Goal: Task Accomplishment & Management: Manage account settings

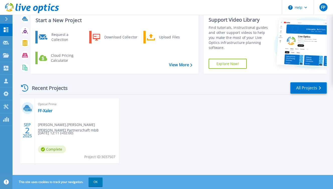
scroll to position [35, 0]
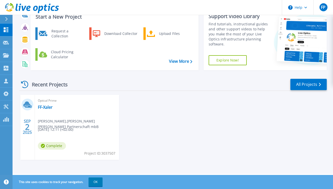
click at [102, 119] on span "[PERSON_NAME] , [PERSON_NAME] [PERSON_NAME] Partnerschaft mbB" at bounding box center [78, 123] width 81 height 11
click at [47, 108] on link "FF-Xaler" at bounding box center [45, 107] width 15 height 5
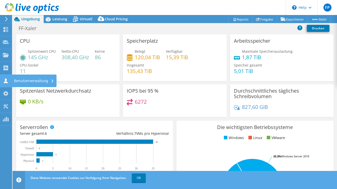
click at [31, 79] on div "Benutzerverwaltung" at bounding box center [34, 81] width 45 height 13
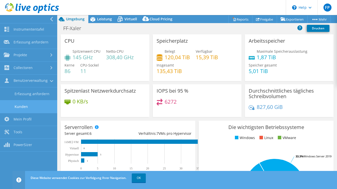
click at [33, 106] on link "Kunden" at bounding box center [28, 106] width 57 height 13
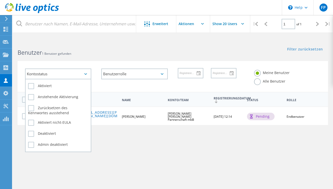
click at [63, 72] on div "Kontostatus" at bounding box center [58, 73] width 66 height 11
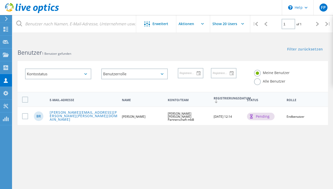
scroll to position [19, 0]
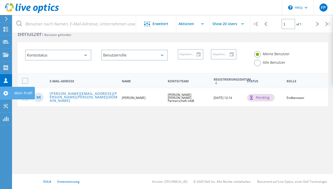
click at [18, 93] on div "Mein Profil" at bounding box center [23, 93] width 18 height 4
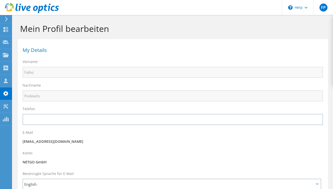
select select "56"
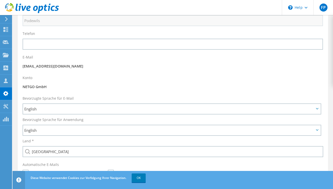
scroll to position [100, 0]
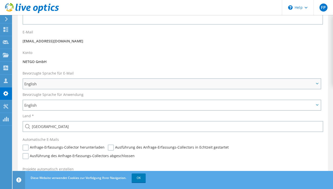
click at [99, 83] on span "English" at bounding box center [169, 84] width 290 height 6
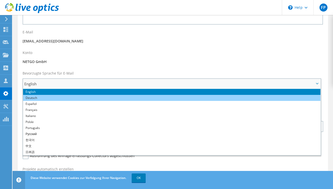
click at [91, 99] on li "Deutsch" at bounding box center [172, 98] width 298 height 6
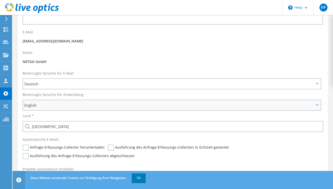
click at [89, 105] on span "English" at bounding box center [169, 105] width 290 height 6
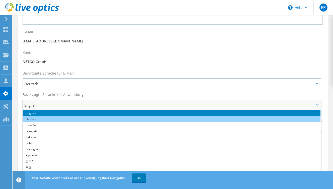
click at [87, 120] on li "Deutsch" at bounding box center [172, 119] width 298 height 6
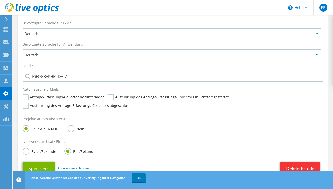
scroll to position [176, 0]
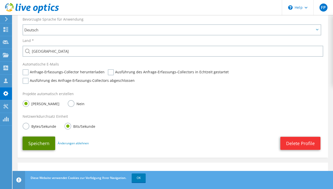
click at [31, 145] on button "Speichern" at bounding box center [39, 143] width 33 height 14
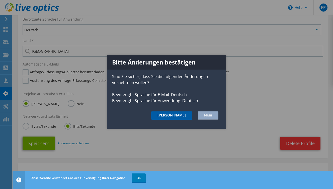
click at [186, 115] on button "Ja" at bounding box center [171, 115] width 41 height 9
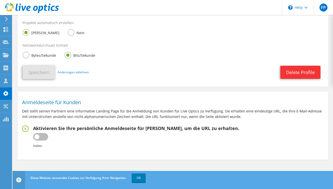
scroll to position [263, 0]
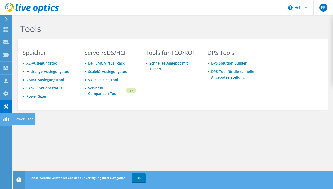
click at [18, 118] on div "PowerSizer" at bounding box center [24, 119] width 24 height 13
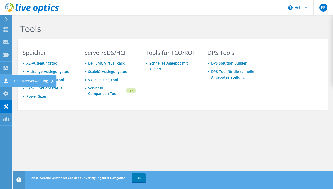
click at [4, 80] on icon at bounding box center [6, 80] width 6 height 5
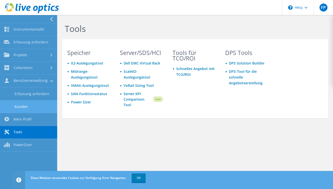
click at [22, 109] on link "Kunden" at bounding box center [28, 106] width 57 height 13
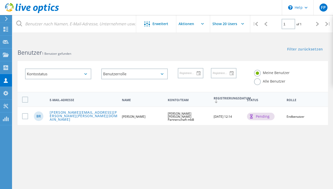
click at [193, 22] on input "text" at bounding box center [201, 24] width 50 height 18
click at [166, 24] on span "Erweitert" at bounding box center [161, 24] width 16 height 4
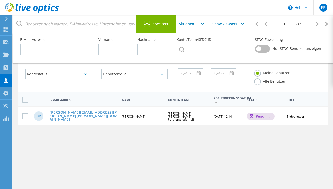
click at [203, 48] on input "text" at bounding box center [210, 49] width 67 height 11
click at [214, 50] on input "text" at bounding box center [210, 49] width 67 height 11
click at [216, 50] on input "text" at bounding box center [210, 49] width 67 height 11
click at [194, 23] on input "text" at bounding box center [201, 24] width 50 height 18
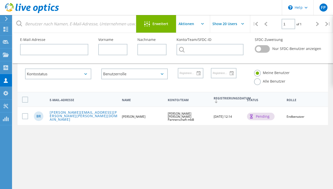
click at [158, 24] on span "Erweitert" at bounding box center [161, 24] width 16 height 4
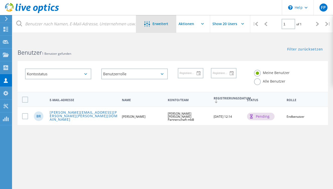
click at [158, 24] on span "Erweitert" at bounding box center [161, 24] width 16 height 4
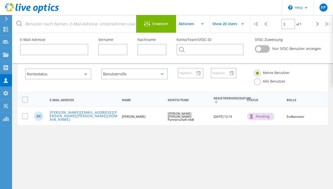
click at [158, 24] on span "Erweitert" at bounding box center [161, 24] width 16 height 4
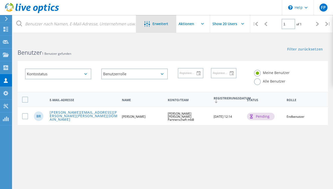
click at [158, 24] on span "Erweitert" at bounding box center [161, 24] width 16 height 4
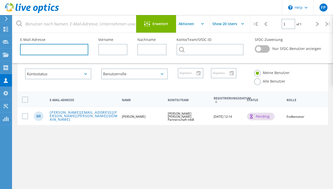
click at [65, 46] on input "text" at bounding box center [54, 49] width 68 height 11
click at [311, 39] on label "SFDC-Zuweisung" at bounding box center [289, 40] width 68 height 4
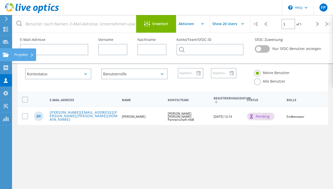
click at [8, 53] on use at bounding box center [6, 54] width 6 height 4
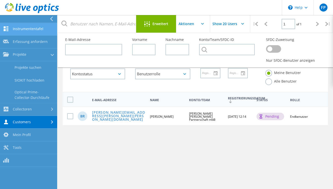
click at [23, 29] on link "Instrumententafel" at bounding box center [28, 29] width 57 height 13
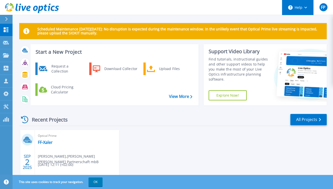
click at [304, 6] on button "Help" at bounding box center [297, 7] width 31 height 15
